Goal: Book appointment/travel/reservation

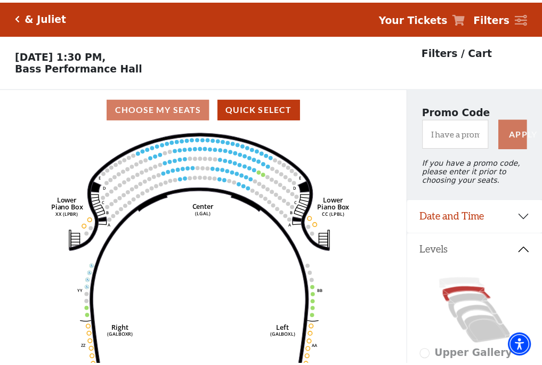
scroll to position [50, 0]
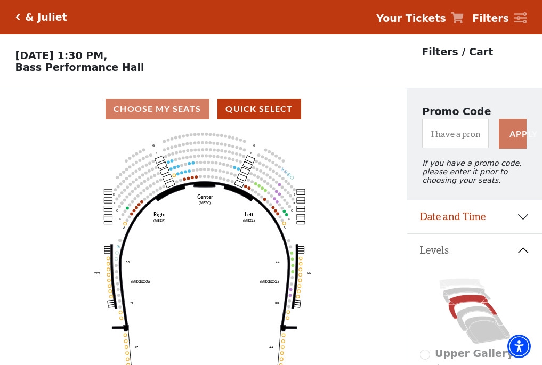
scroll to position [50, 0]
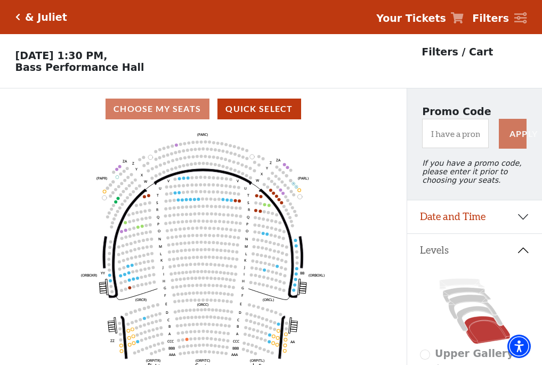
scroll to position [50, 0]
